Goal: Information Seeking & Learning: Learn about a topic

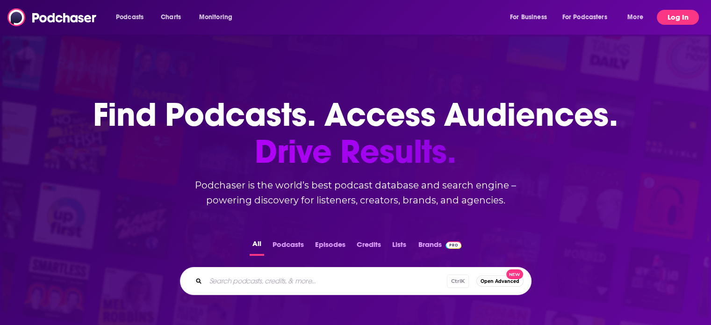
click at [672, 24] on button "Log In" at bounding box center [677, 17] width 42 height 15
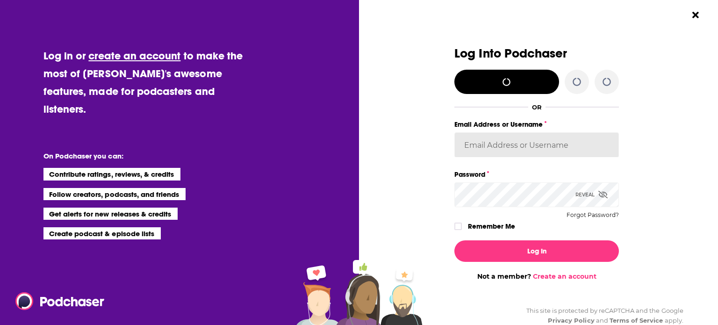
type input "smeizlik"
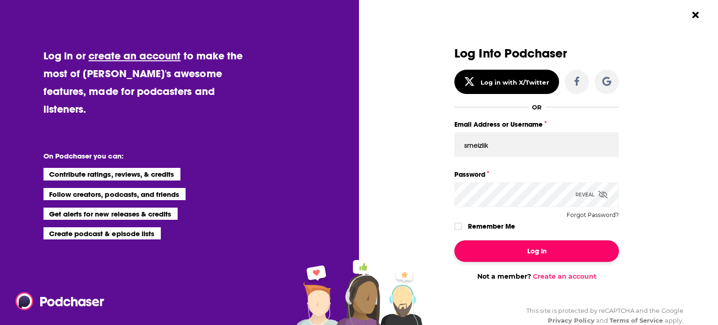
click at [504, 243] on button "Log In" at bounding box center [536, 250] width 164 height 21
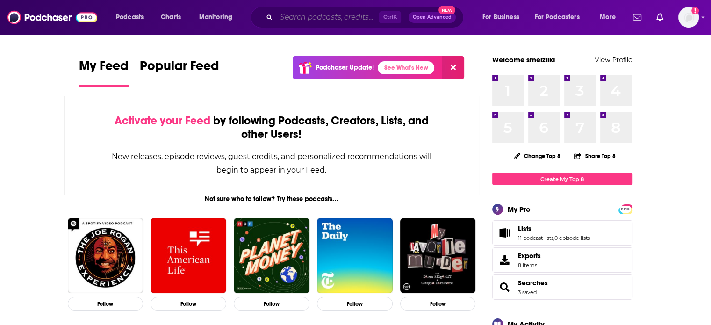
click at [333, 22] on input "Search podcasts, credits, & more..." at bounding box center [327, 17] width 103 height 15
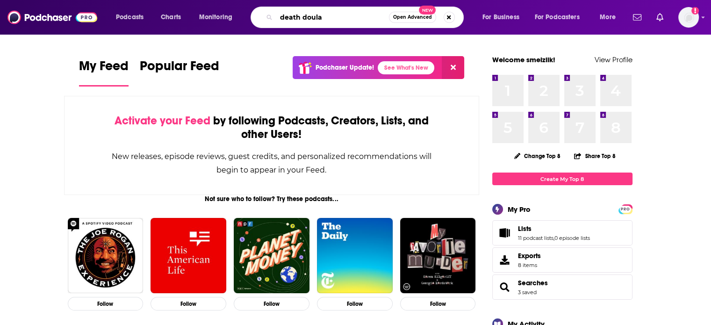
type input "death doula"
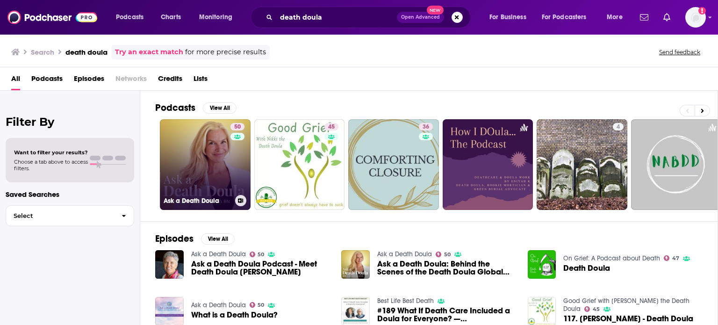
click at [217, 143] on link "50 Ask a Death Doula" at bounding box center [205, 164] width 91 height 91
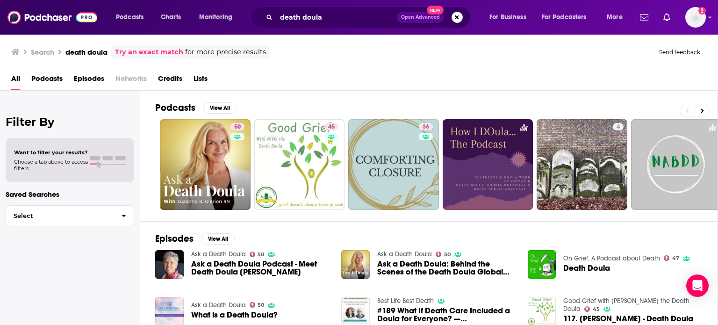
click at [250, 272] on span "Ask a Death Doula Podcast - Meet Death Doula [PERSON_NAME]" at bounding box center [260, 268] width 139 height 16
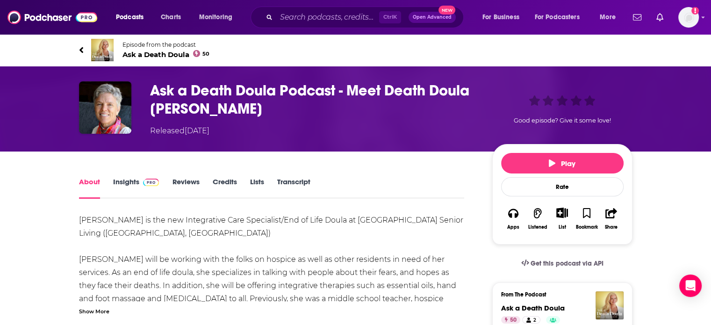
click at [133, 177] on link "Insights" at bounding box center [136, 187] width 46 height 21
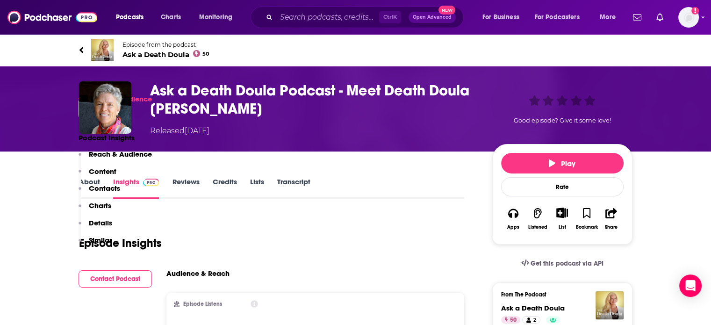
scroll to position [284, 0]
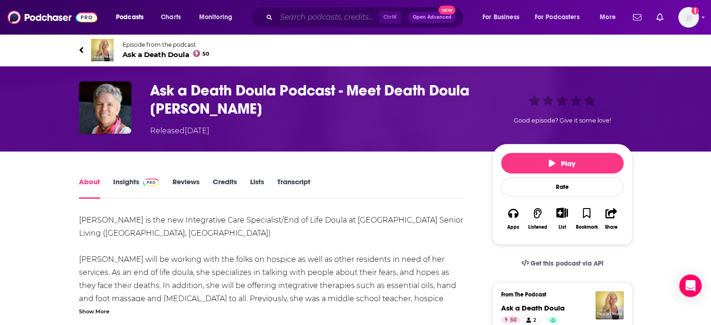
click at [306, 17] on input "Search podcasts, credits, & more..." at bounding box center [327, 17] width 103 height 15
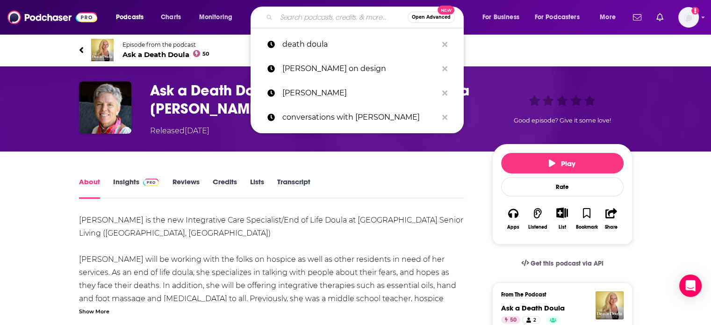
paste input "Please also note that Full Send is currently based in [GEOGRAPHIC_DATA] not [GE…"
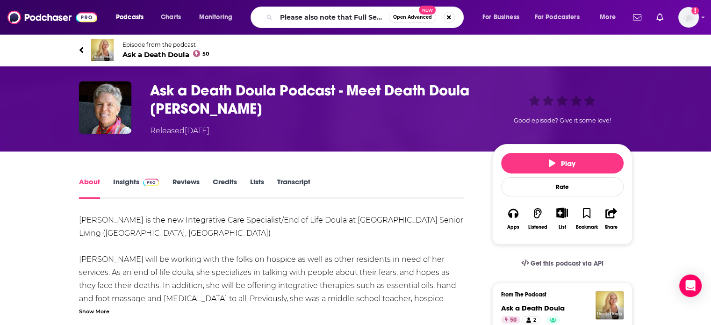
drag, startPoint x: 390, startPoint y: 16, endPoint x: 17, endPoint y: -19, distance: 374.9
click at [17, 0] on html "Podcasts Charts Monitoring Please also note that Full Send is currently based i…" at bounding box center [355, 162] width 711 height 325
click at [327, 15] on input "Please also note that Full Send is currently based in [GEOGRAPHIC_DATA] not [GE…" at bounding box center [332, 17] width 113 height 15
drag, startPoint x: 388, startPoint y: 14, endPoint x: 198, endPoint y: 10, distance: 190.2
click at [198, 10] on div "Podcasts Charts Monitoring Please also note that Full Send is currently based i…" at bounding box center [366, 17] width 515 height 21
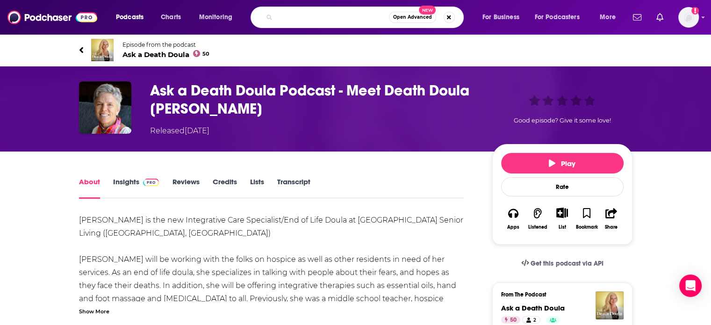
scroll to position [0, 1407]
drag, startPoint x: 282, startPoint y: 14, endPoint x: 471, endPoint y: 27, distance: 190.1
click at [471, 27] on div "is currently based in [GEOGRAPHIC_DATA] not [GEOGRAPHIC_DATA] so if [PERSON_NAM…" at bounding box center [365, 17] width 213 height 21
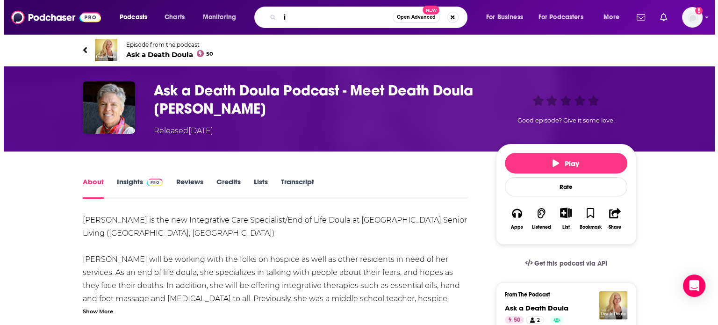
scroll to position [0, 0]
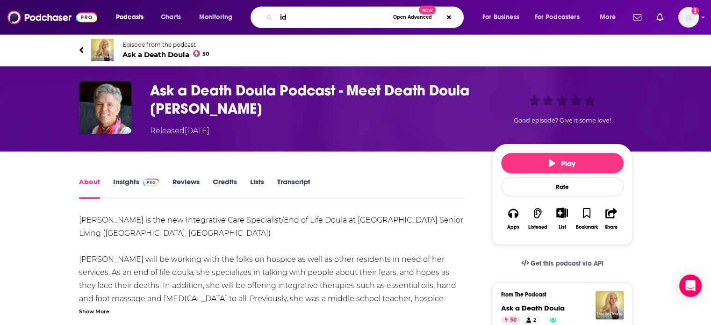
type input "i"
type input "death doula"
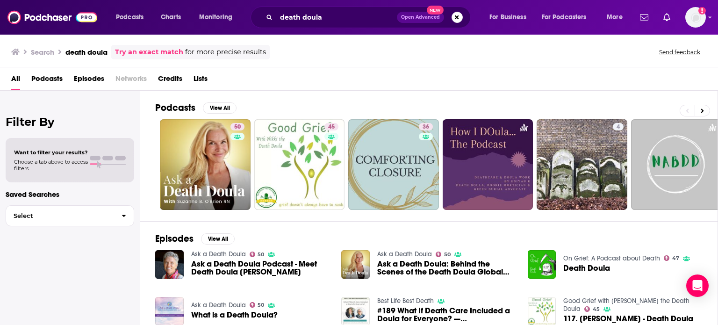
click at [381, 93] on div "Podcasts View All 50 45 36 4 + 69" at bounding box center [436, 156] width 562 height 130
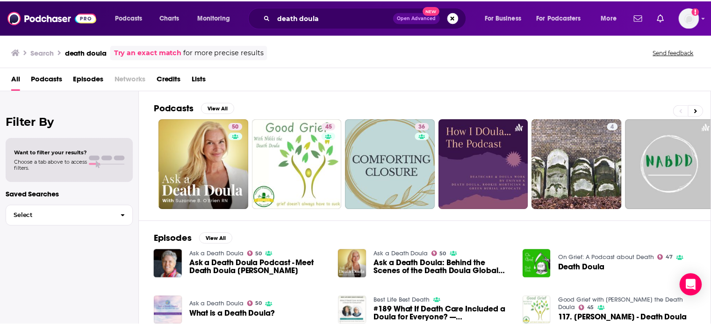
scroll to position [202, 0]
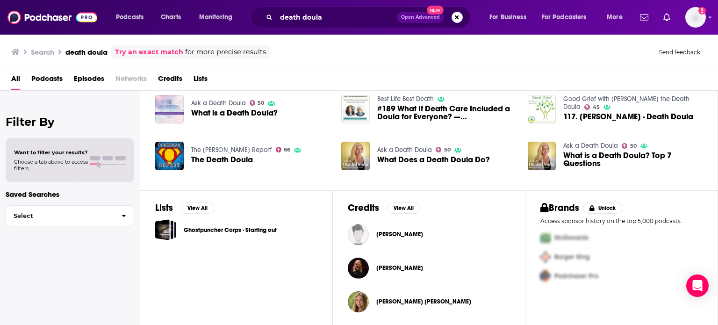
click at [388, 112] on span "#189 What If Death Care Included a Doula for Everyone? — [PERSON_NAME], RN, Dea…" at bounding box center [446, 113] width 139 height 16
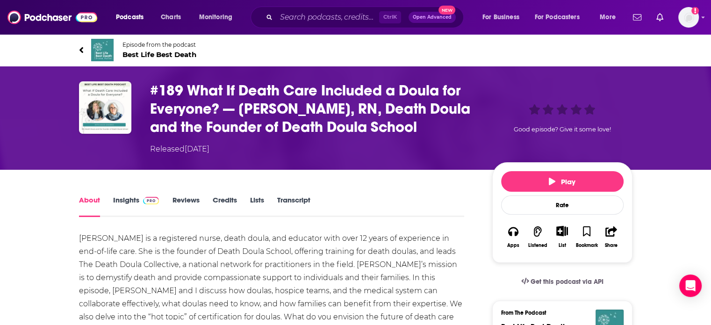
click at [117, 202] on link "Insights" at bounding box center [136, 205] width 46 height 21
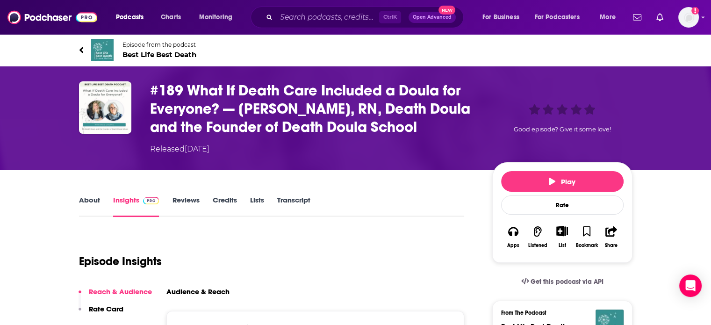
click at [91, 198] on link "About" at bounding box center [89, 205] width 21 height 21
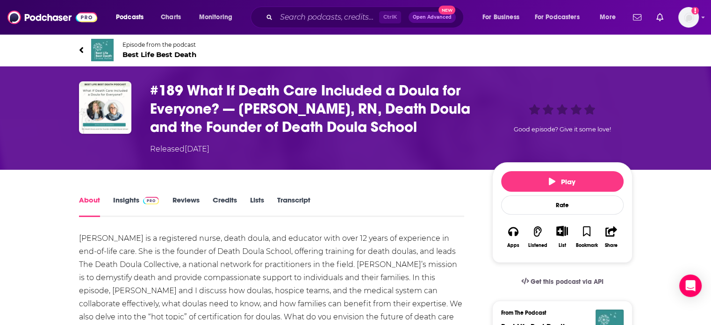
scroll to position [284, 0]
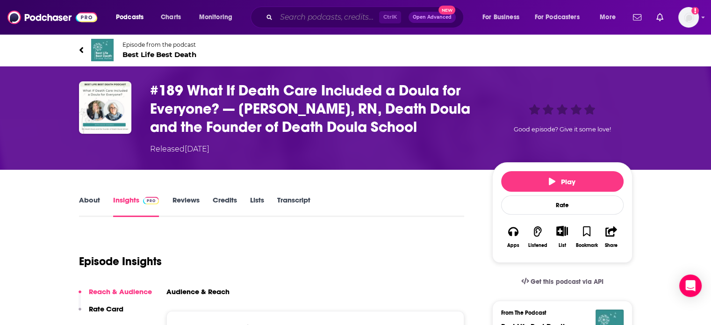
click at [299, 13] on input "Search podcasts, credits, & more..." at bounding box center [327, 17] width 103 height 15
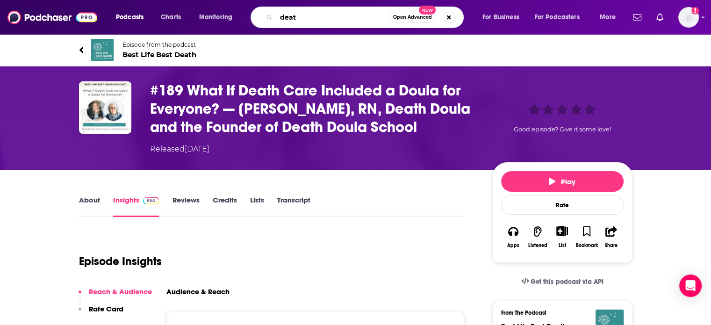
type input "death"
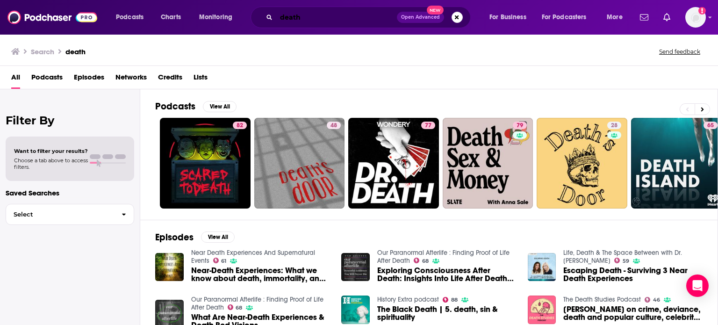
click at [315, 17] on input "death" at bounding box center [336, 17] width 121 height 15
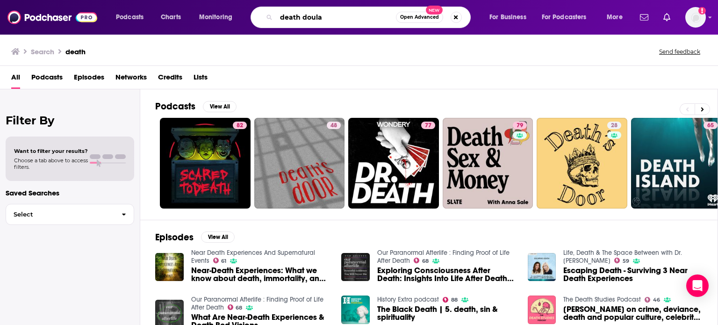
type input "death doula"
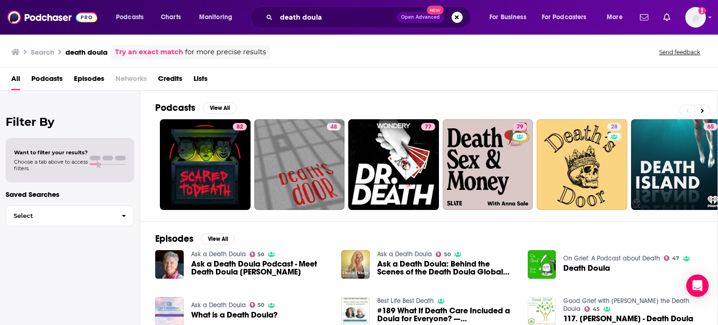
click at [434, 265] on span "Ask a Death Doula: Behind the Scenes of the Death Doula Global Summit" at bounding box center [446, 268] width 139 height 16
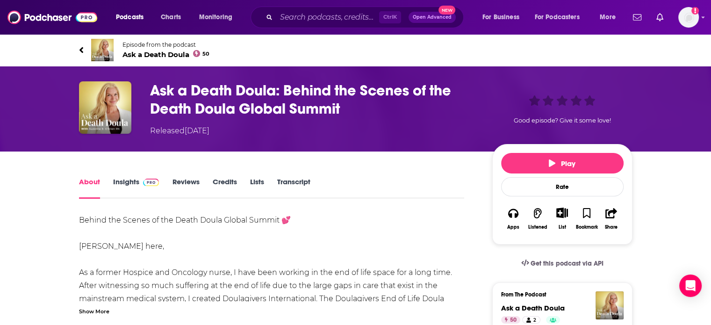
click at [125, 180] on link "Insights" at bounding box center [136, 187] width 46 height 21
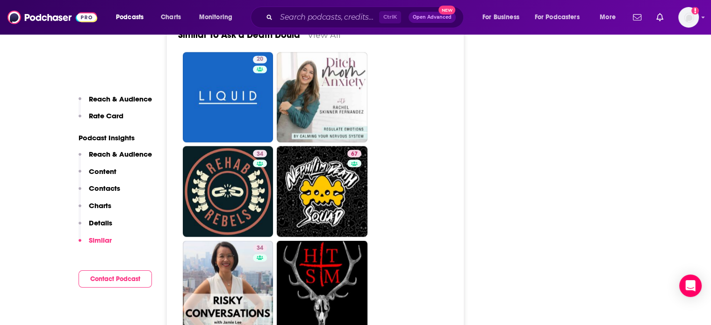
scroll to position [1929, 0]
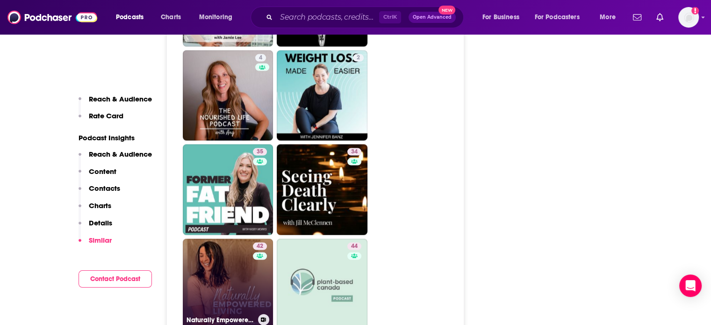
click at [230, 256] on link "42 Naturally Empowered Living | Root Cause Therapy, Energetic Alignment, Instin…" at bounding box center [228, 284] width 91 height 91
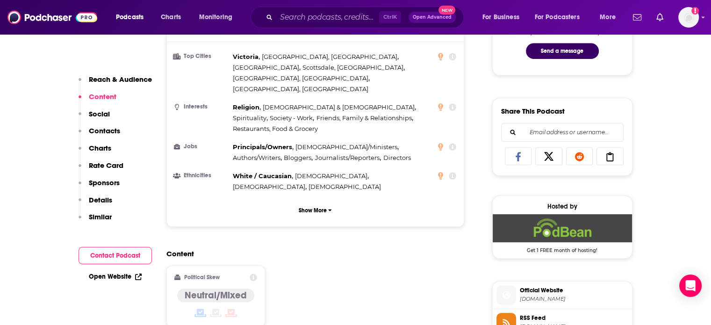
scroll to position [568, 0]
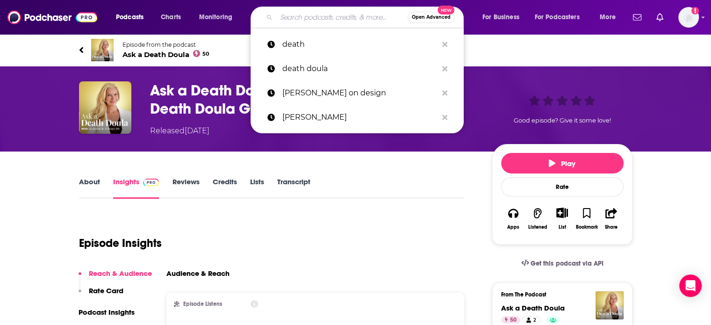
click at [332, 23] on input "Search podcasts, credits, & more..." at bounding box center [341, 17] width 131 height 15
paste input "[PERSON_NAME]"
type input "[PERSON_NAME]"
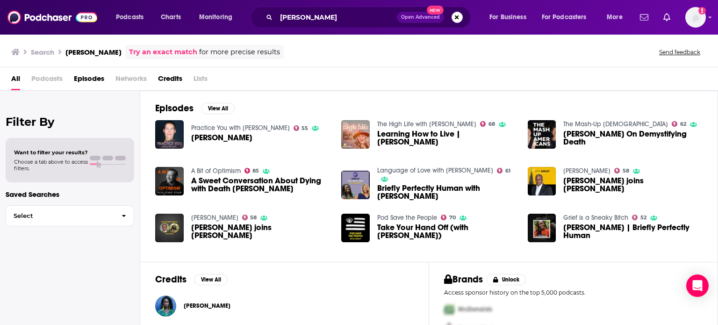
click at [340, 74] on div "All Podcasts Episodes Networks Credits Lists" at bounding box center [360, 80] width 699 height 19
click at [227, 131] on div "Practice You with [PERSON_NAME] 55 [PERSON_NAME]" at bounding box center [255, 134] width 128 height 29
click at [219, 137] on span "[PERSON_NAME]" at bounding box center [221, 138] width 61 height 8
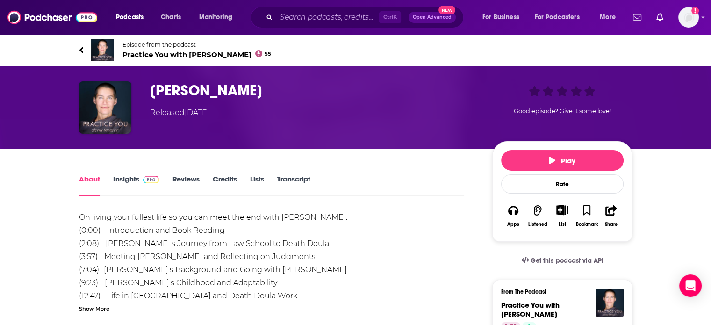
click at [83, 182] on link "About" at bounding box center [89, 184] width 21 height 21
click at [368, 186] on div "About Insights Reviews Credits Lists Transcript" at bounding box center [271, 184] width 385 height 23
click at [333, 16] on input "Search podcasts, credits, & more..." at bounding box center [327, 17] width 103 height 15
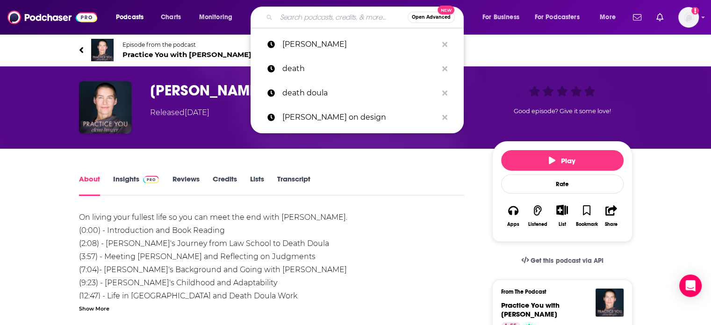
paste input "[PERSON_NAME]"
type input "[PERSON_NAME]"
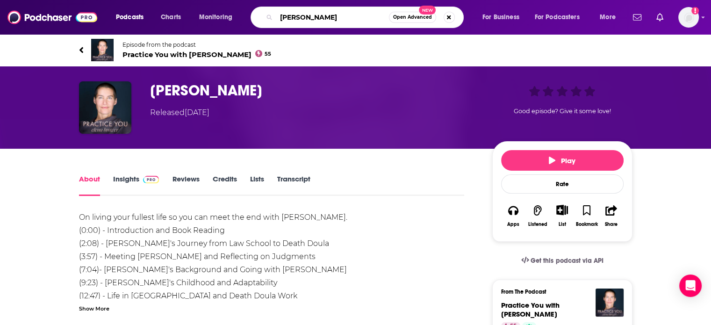
click at [333, 16] on input "[PERSON_NAME]" at bounding box center [332, 17] width 113 height 15
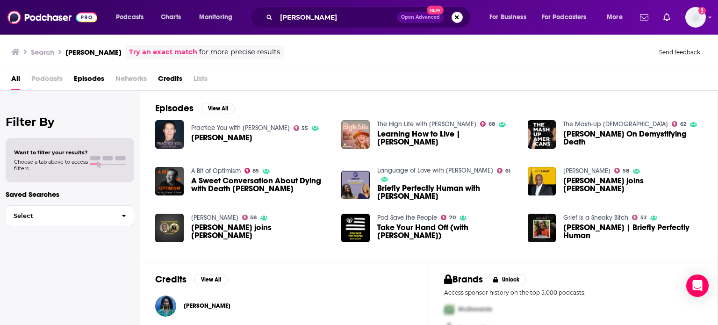
click at [235, 179] on span "A Sweet Conversation About Dying with Death [PERSON_NAME]" at bounding box center [260, 185] width 139 height 16
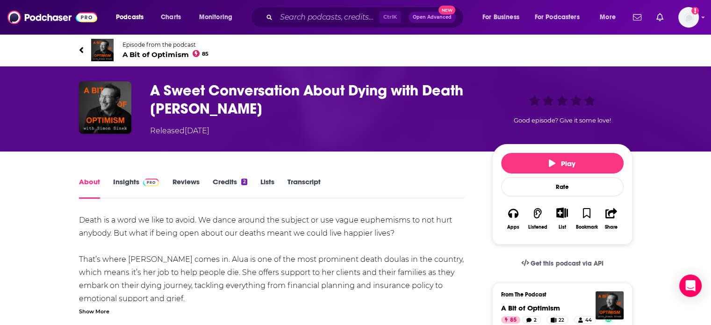
click at [325, 110] on h1 "A Sweet Conversation About Dying with Death [PERSON_NAME]" at bounding box center [313, 99] width 327 height 36
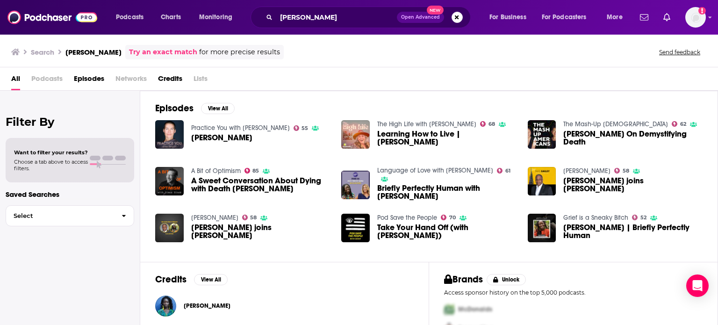
click at [645, 100] on div "Episodes View All Practice You with [PERSON_NAME] 55 [PERSON_NAME] The High Lif…" at bounding box center [428, 176] width 577 height 171
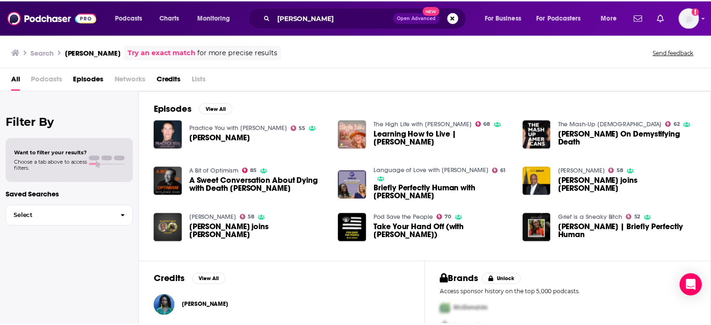
scroll to position [41, 0]
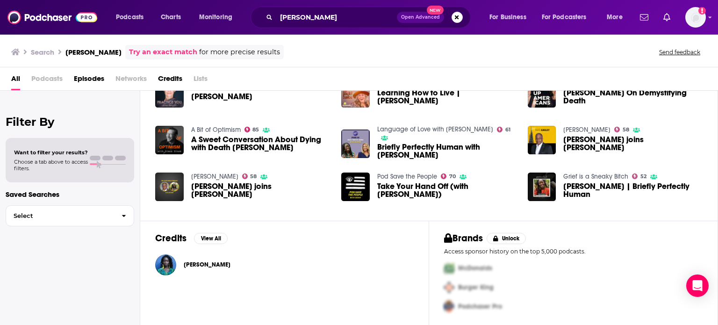
click at [206, 257] on div "[PERSON_NAME]" at bounding box center [207, 264] width 47 height 19
click at [201, 261] on span "[PERSON_NAME]" at bounding box center [207, 264] width 47 height 7
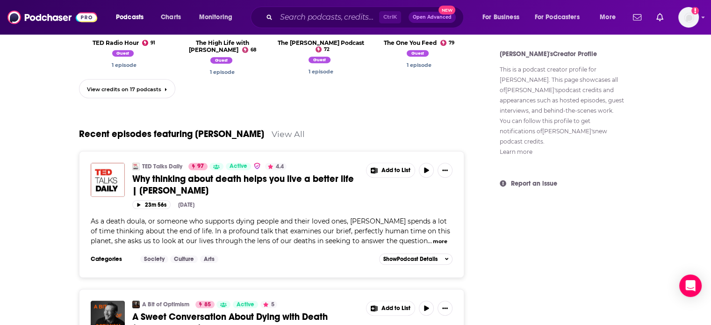
scroll to position [568, 0]
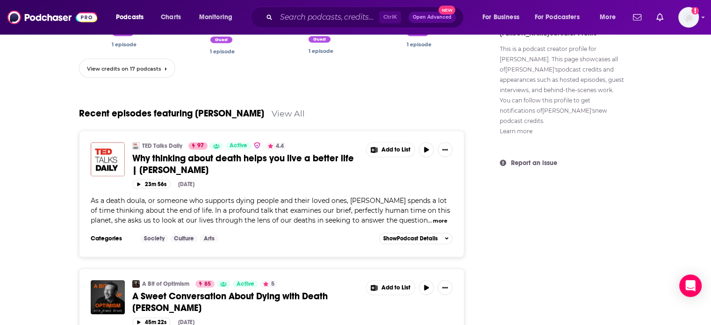
click at [139, 69] on span "View credits on 17 podcasts" at bounding box center [124, 68] width 74 height 7
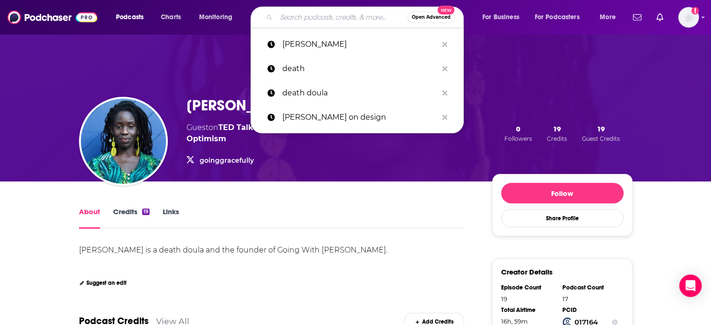
click at [344, 20] on input "Search podcasts, credits, & more..." at bounding box center [341, 17] width 131 height 15
paste input "Good Grief with [PERSON_NAME] the Death Doula,"
type input "Good Grief with [PERSON_NAME] the Death Doula,"
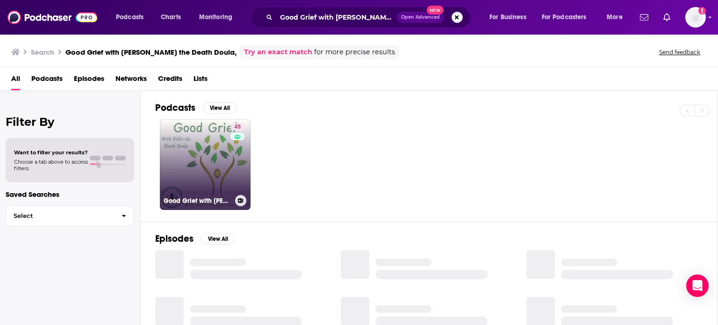
click at [231, 172] on div "45" at bounding box center [238, 159] width 16 height 72
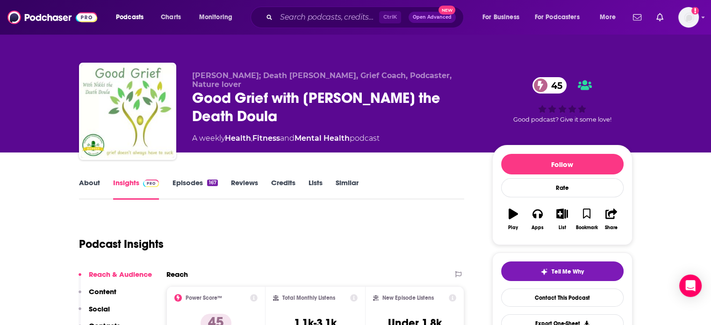
click at [83, 184] on link "About" at bounding box center [89, 188] width 21 height 21
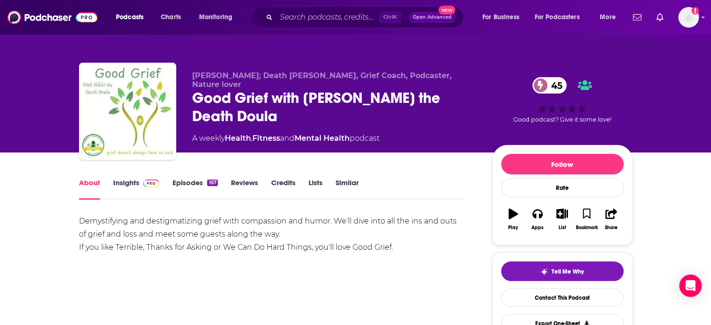
click at [185, 180] on link "Episodes 167" at bounding box center [194, 188] width 45 height 21
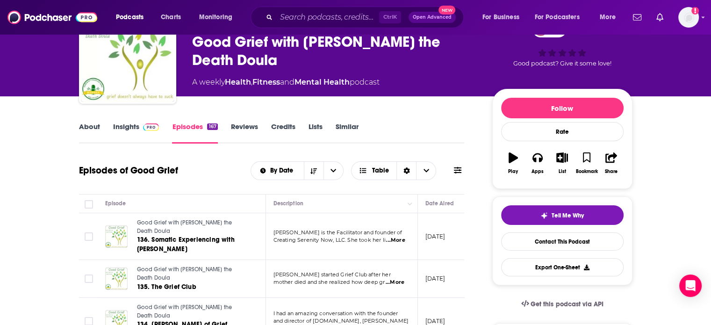
scroll to position [2, 0]
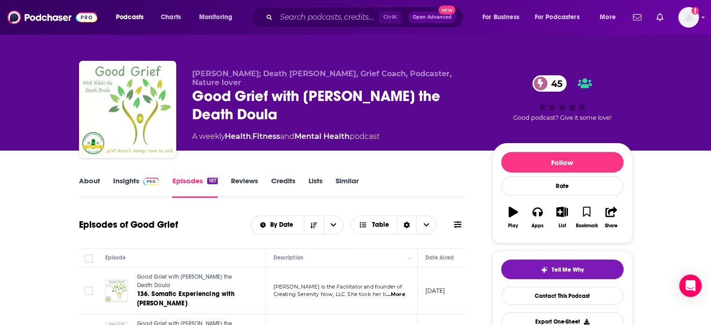
click at [243, 178] on link "Reviews" at bounding box center [244, 186] width 27 height 21
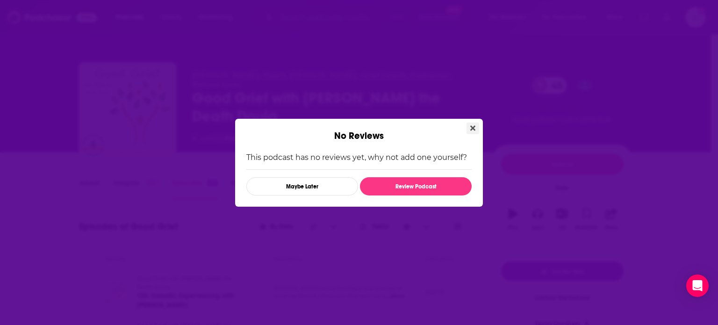
click at [470, 128] on icon "Close" at bounding box center [472, 127] width 5 height 7
